Goal: Task Accomplishment & Management: Manage account settings

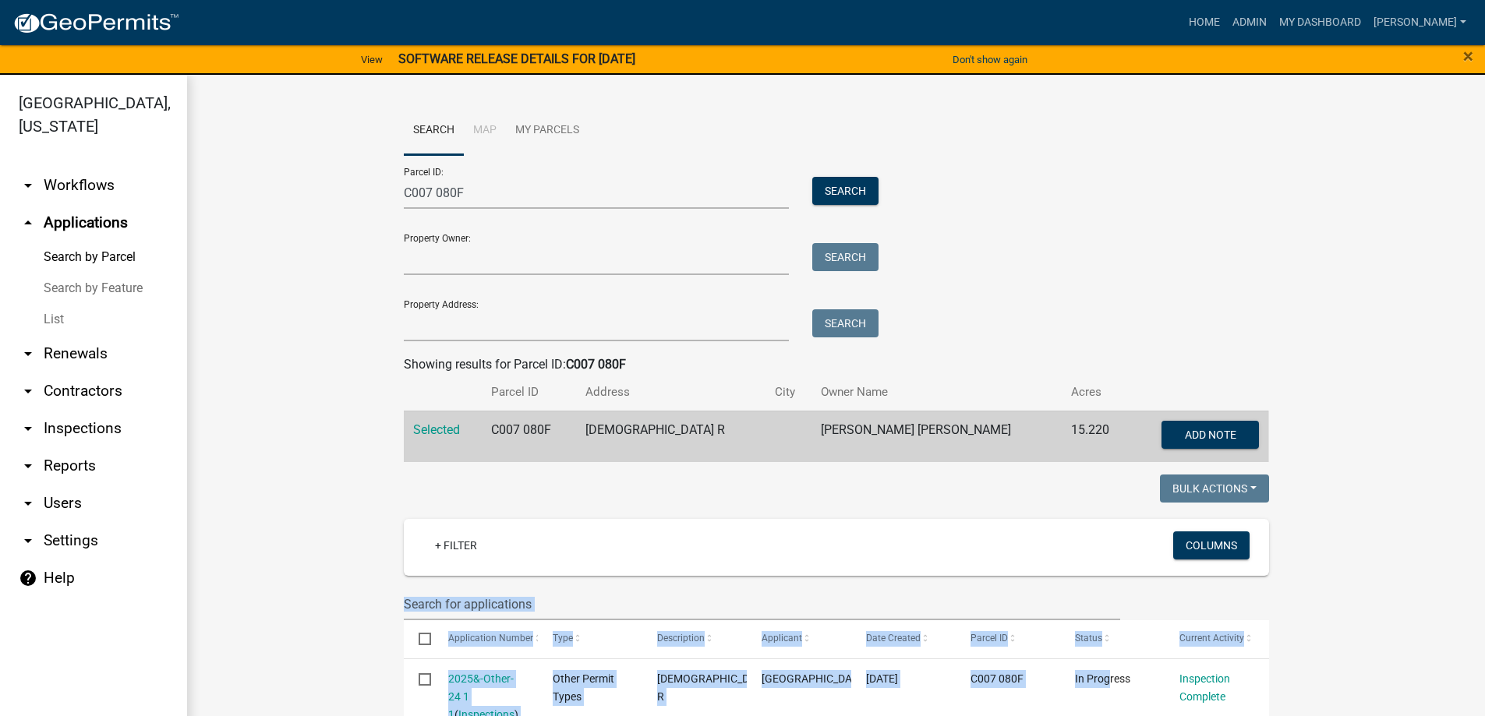
click at [74, 318] on link "List" at bounding box center [93, 319] width 187 height 31
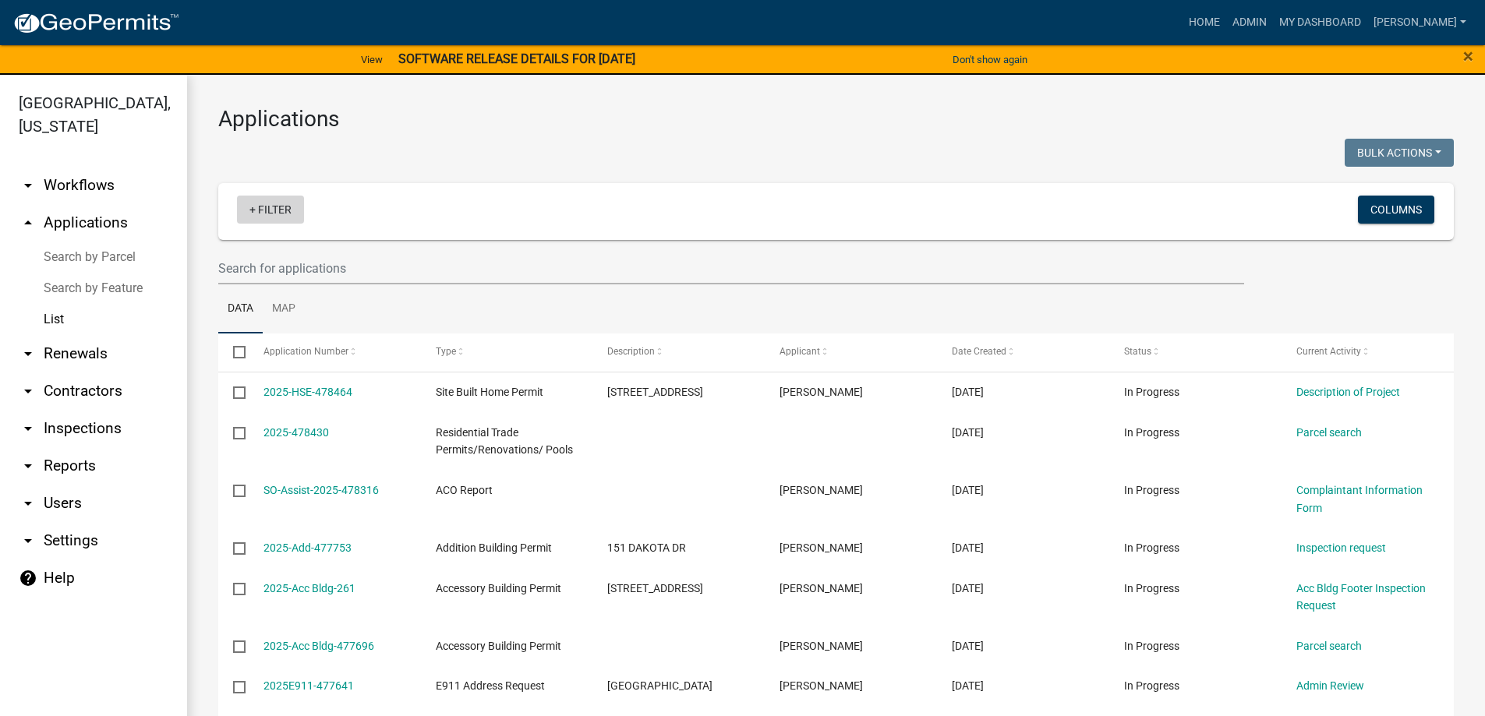
click at [274, 209] on link "+ Filter" at bounding box center [270, 210] width 67 height 28
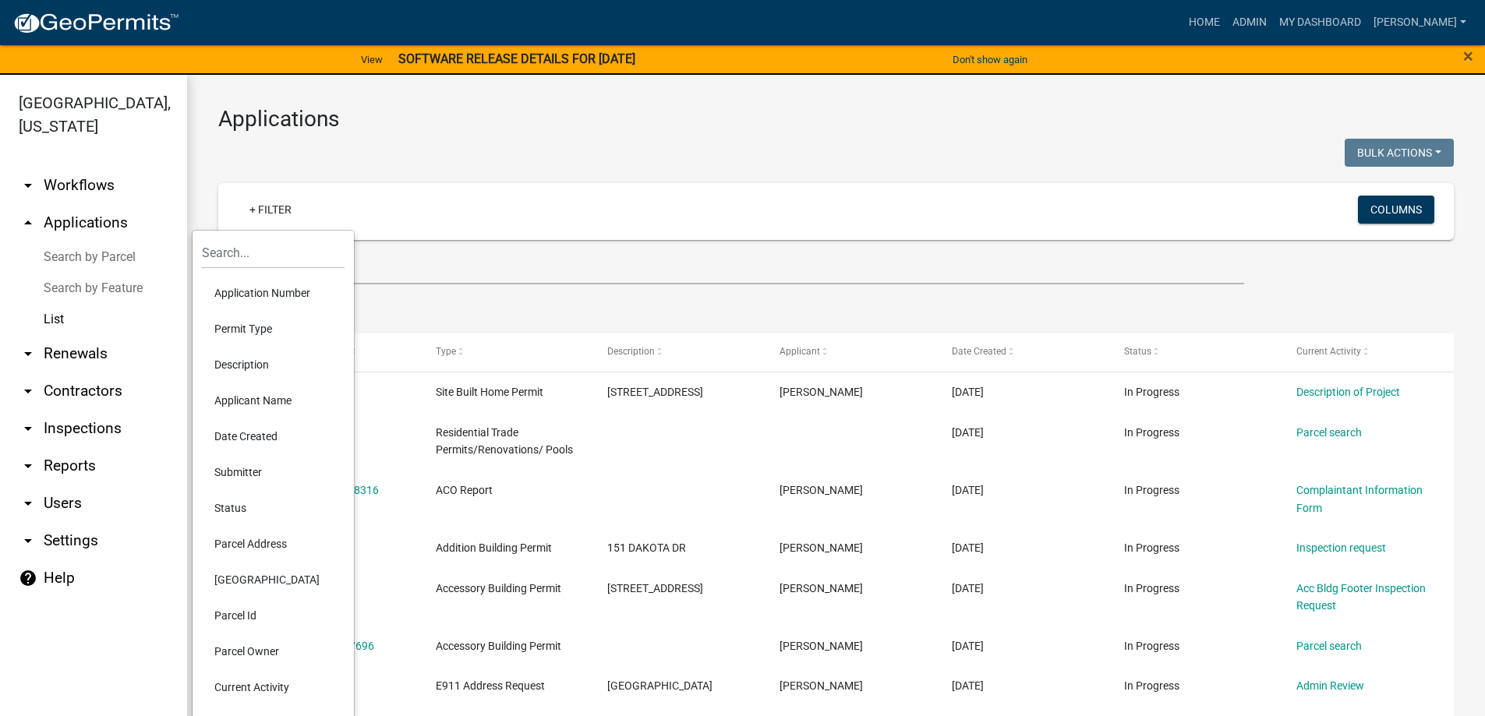
click at [228, 330] on li "Permit Type" at bounding box center [273, 329] width 143 height 36
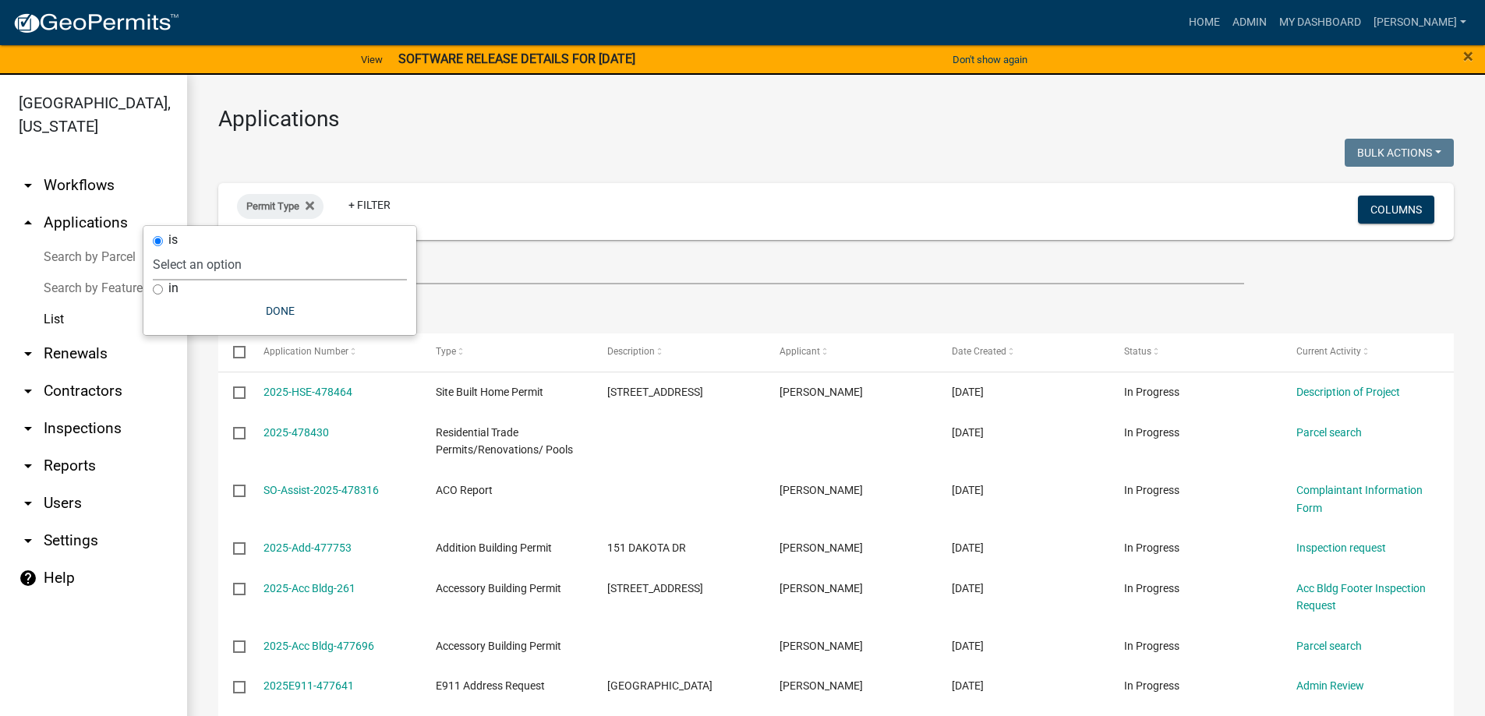
click at [284, 261] on select "Select an option Accessory Building Permit ACO Report Addition Building Permit …" at bounding box center [280, 265] width 254 height 32
select select "e25b8dc8-d253-4621-9bdb-30125c6200a7"
click at [211, 249] on select "Select an option Accessory Building Permit ACO Report Addition Building Permit …" at bounding box center [280, 265] width 254 height 32
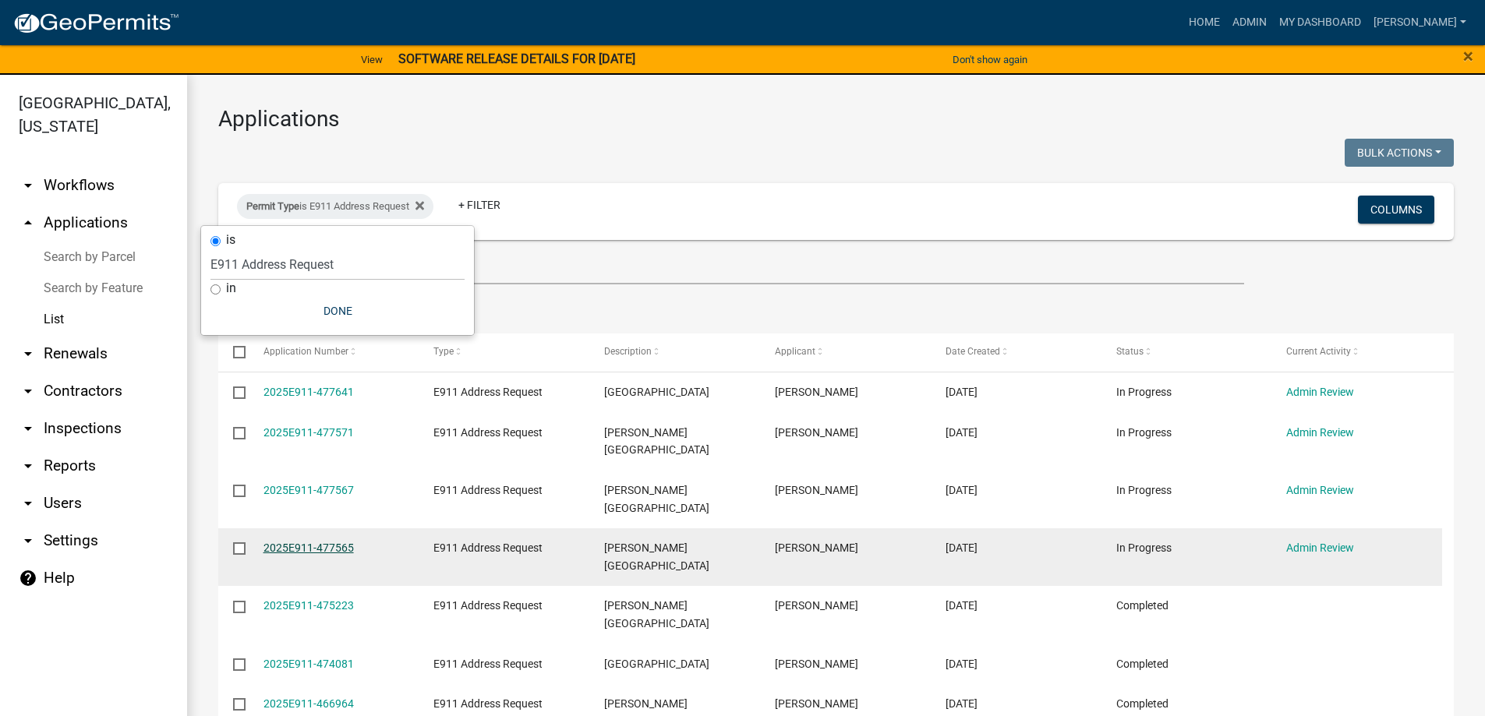
click at [322, 542] on link "2025E911-477565" at bounding box center [309, 548] width 90 height 12
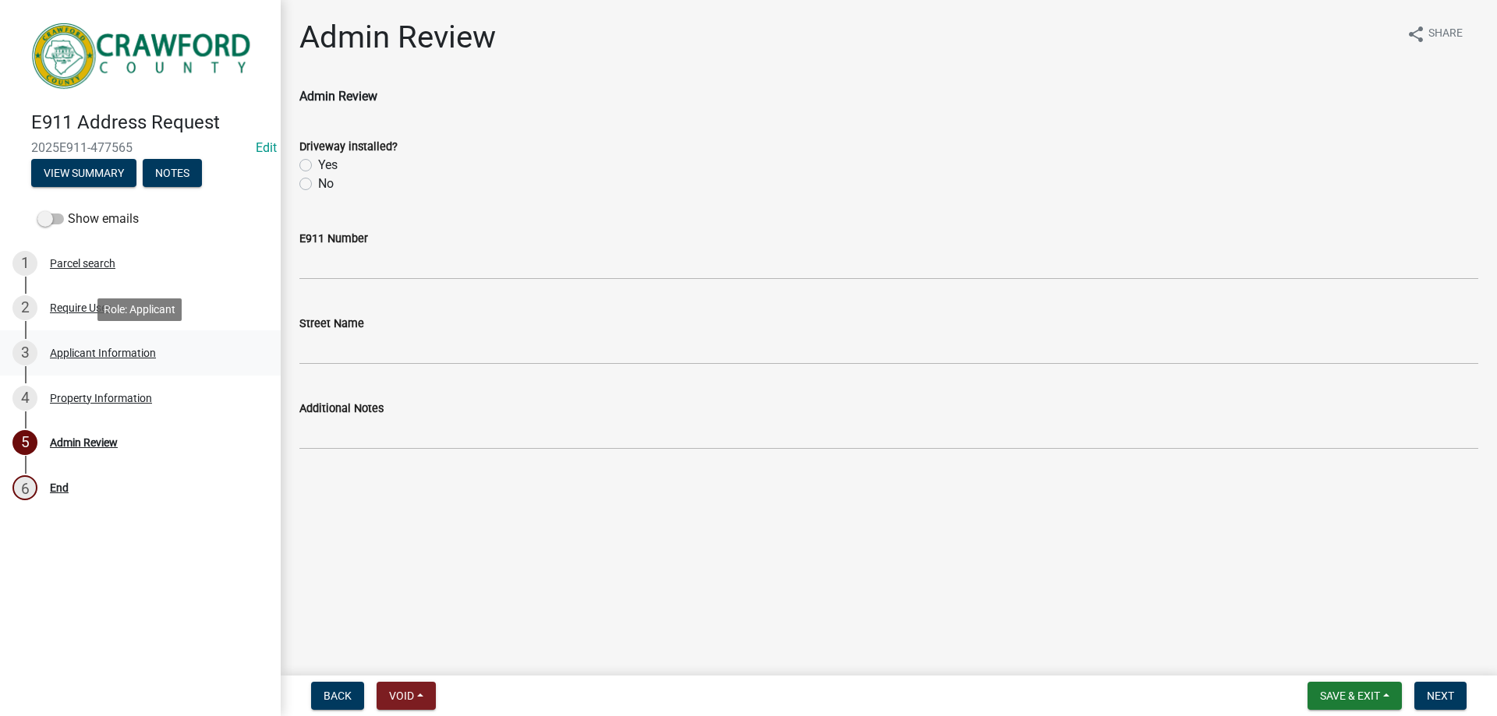
click at [78, 351] on div "Applicant Information" at bounding box center [103, 353] width 106 height 11
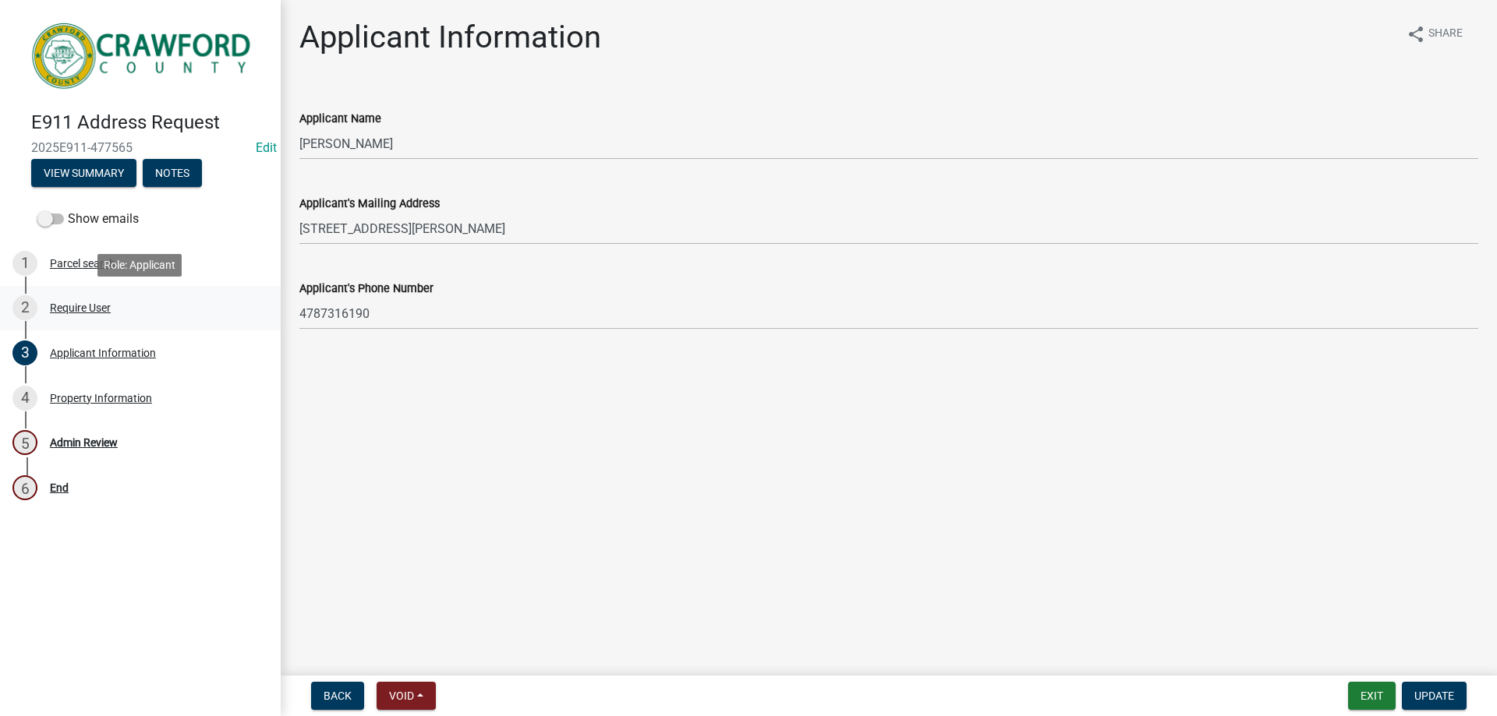
click at [75, 310] on div "Require User" at bounding box center [80, 308] width 61 height 11
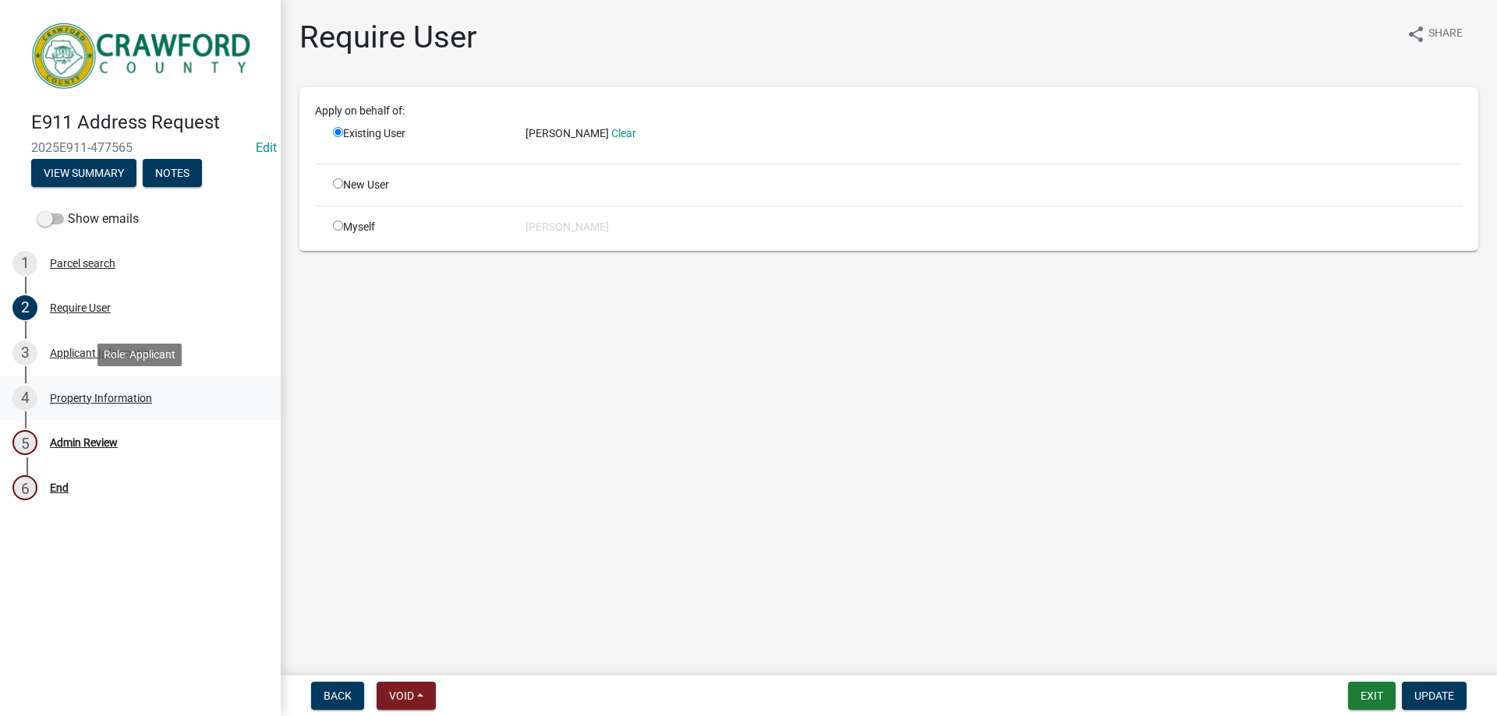
click at [82, 397] on div "Property Information" at bounding box center [101, 398] width 102 height 11
